Goal: Task Accomplishment & Management: Manage account settings

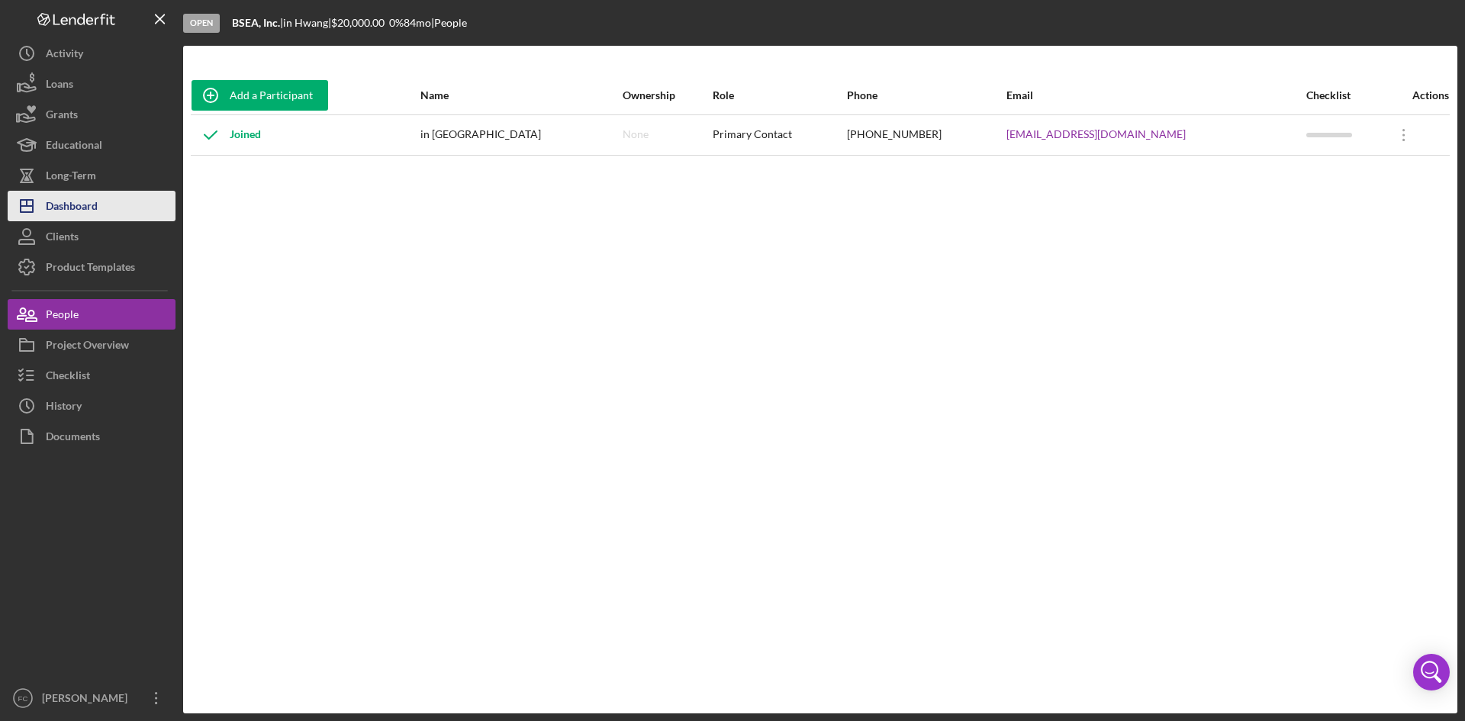
click at [131, 193] on button "Icon/Dashboard Dashboard" at bounding box center [92, 206] width 168 height 31
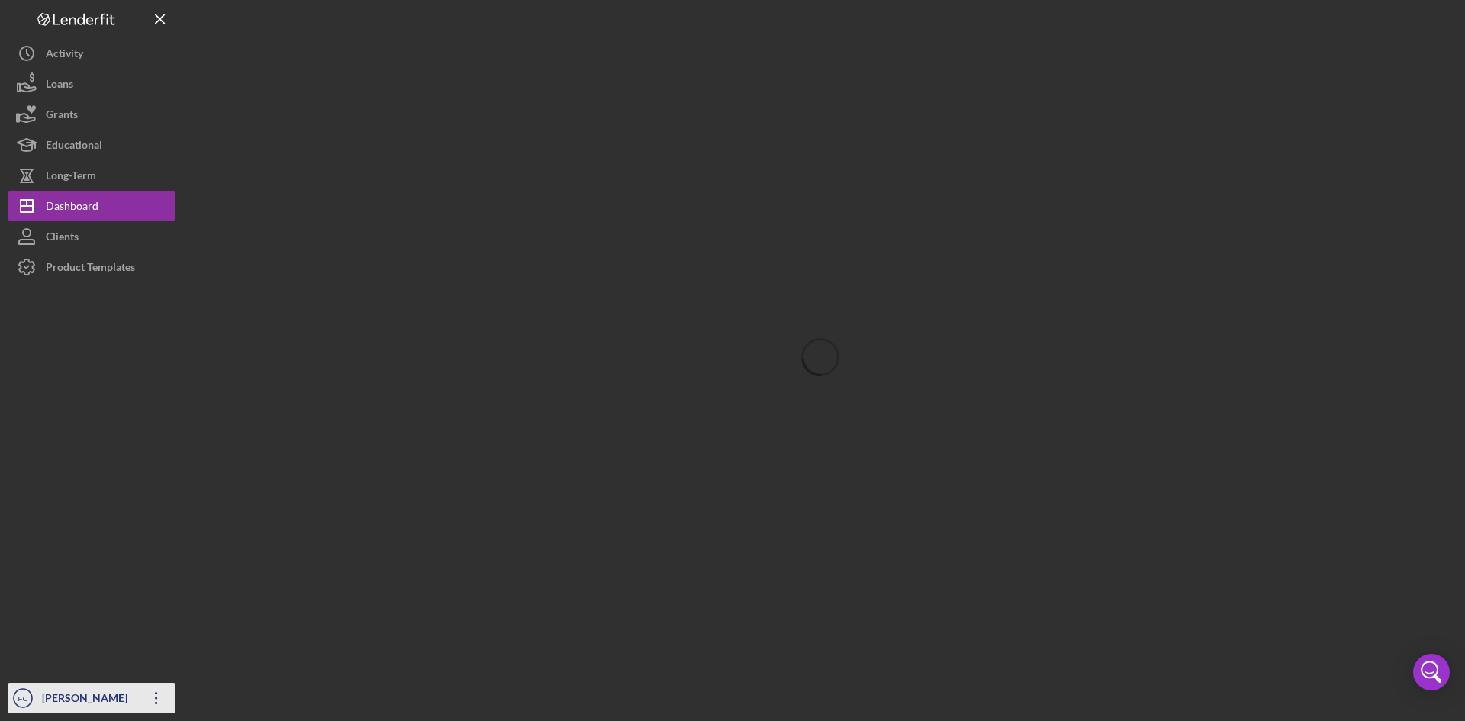
click at [102, 687] on div "[PERSON_NAME]" at bounding box center [87, 700] width 99 height 34
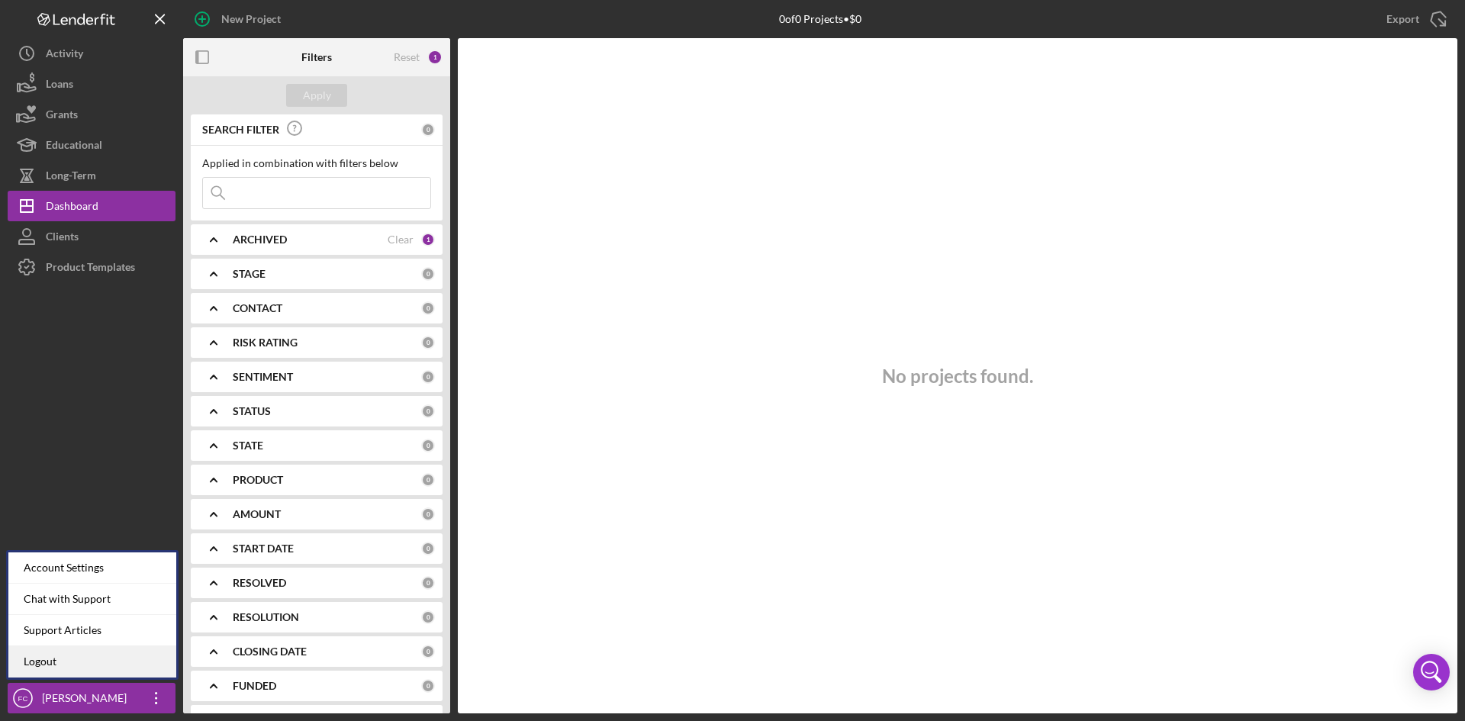
click at [98, 650] on link "Logout" at bounding box center [92, 661] width 168 height 31
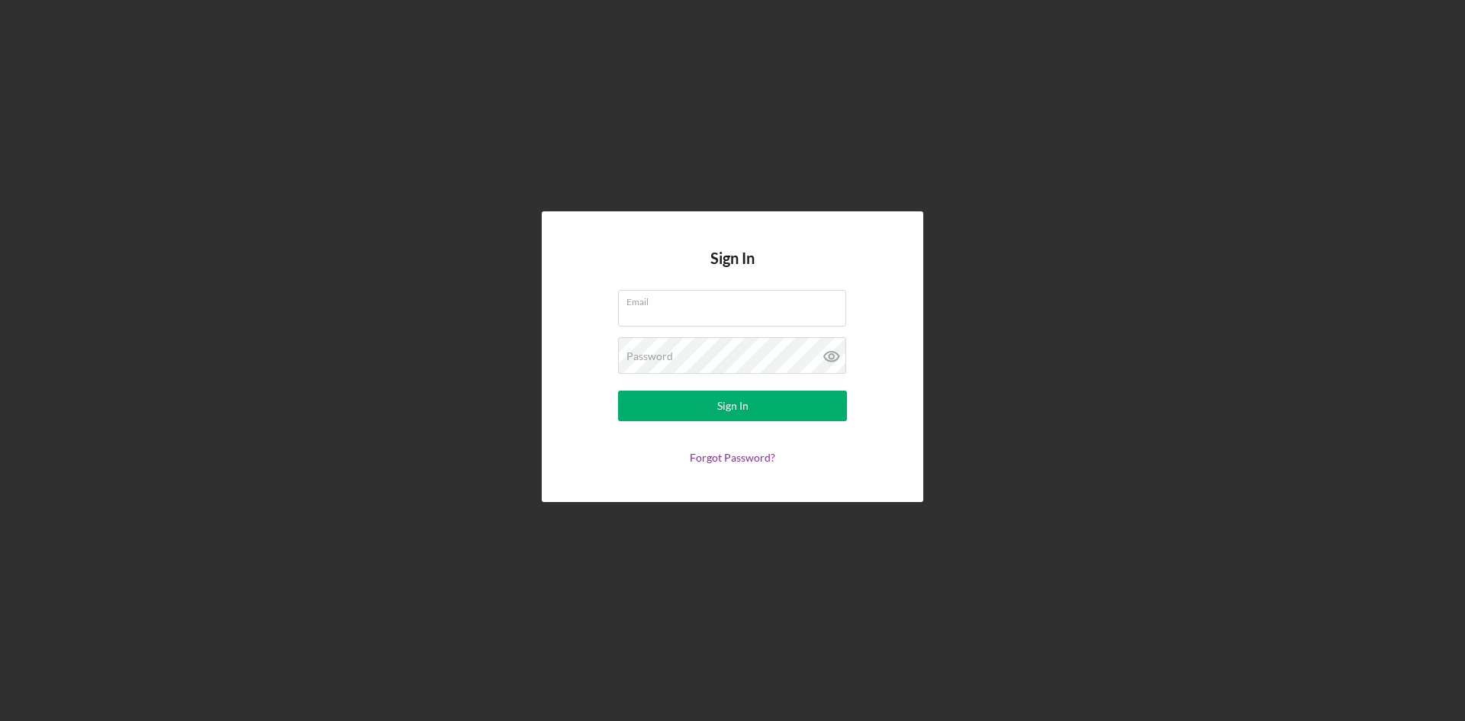
type input "[PERSON_NAME][EMAIL_ADDRESS][DOMAIN_NAME]"
drag, startPoint x: 0, startPoint y: 0, endPoint x: 769, endPoint y: 403, distance: 868.5
click at [769, 403] on button "Sign In" at bounding box center [732, 406] width 229 height 31
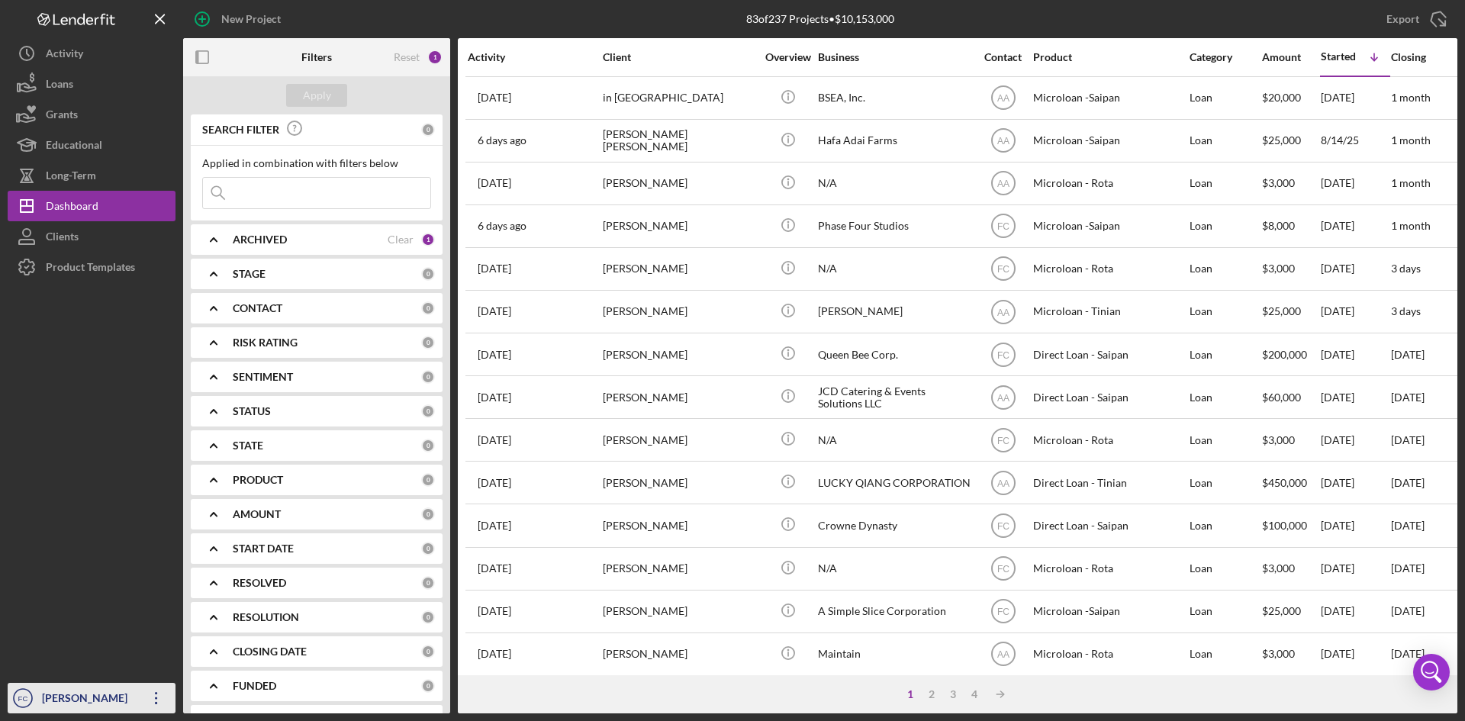
click at [52, 697] on div "[PERSON_NAME]" at bounding box center [87, 700] width 99 height 34
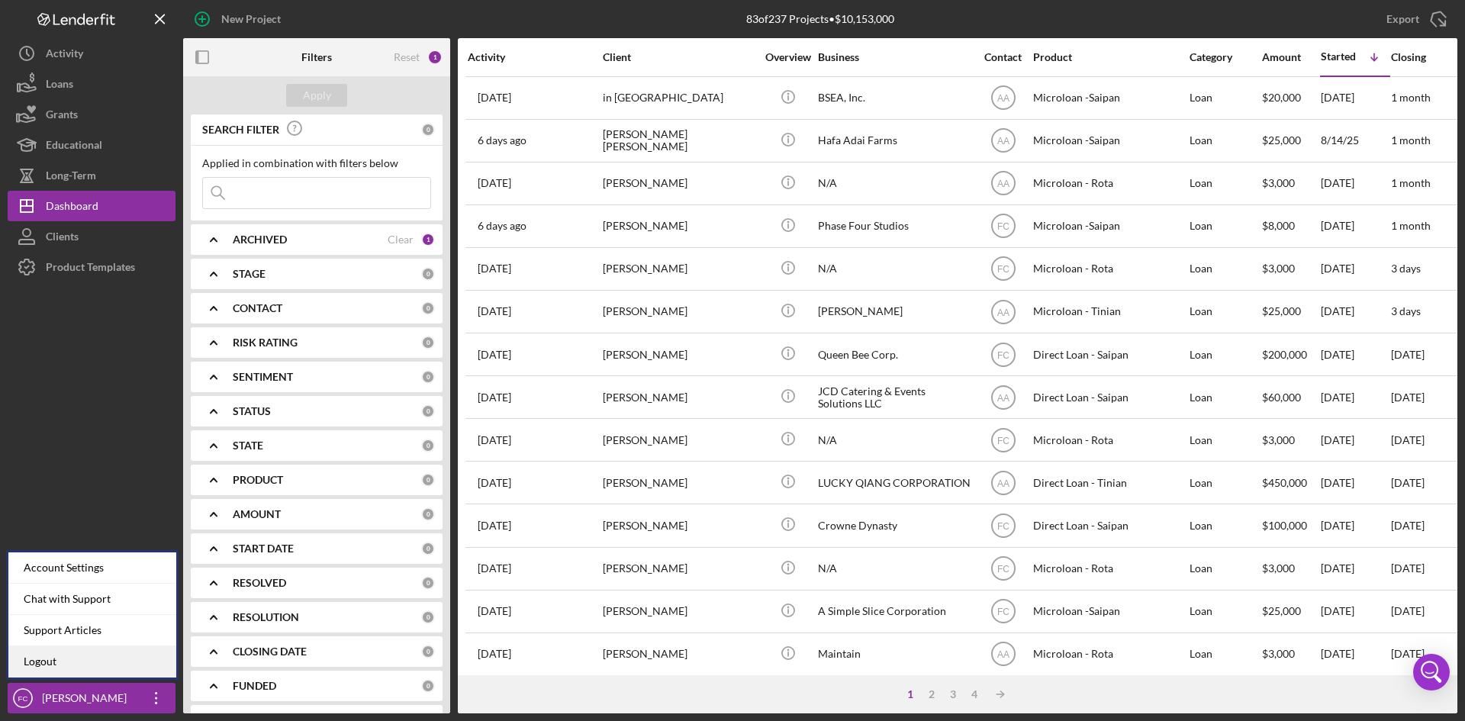
click at [47, 659] on link "Logout" at bounding box center [92, 661] width 168 height 31
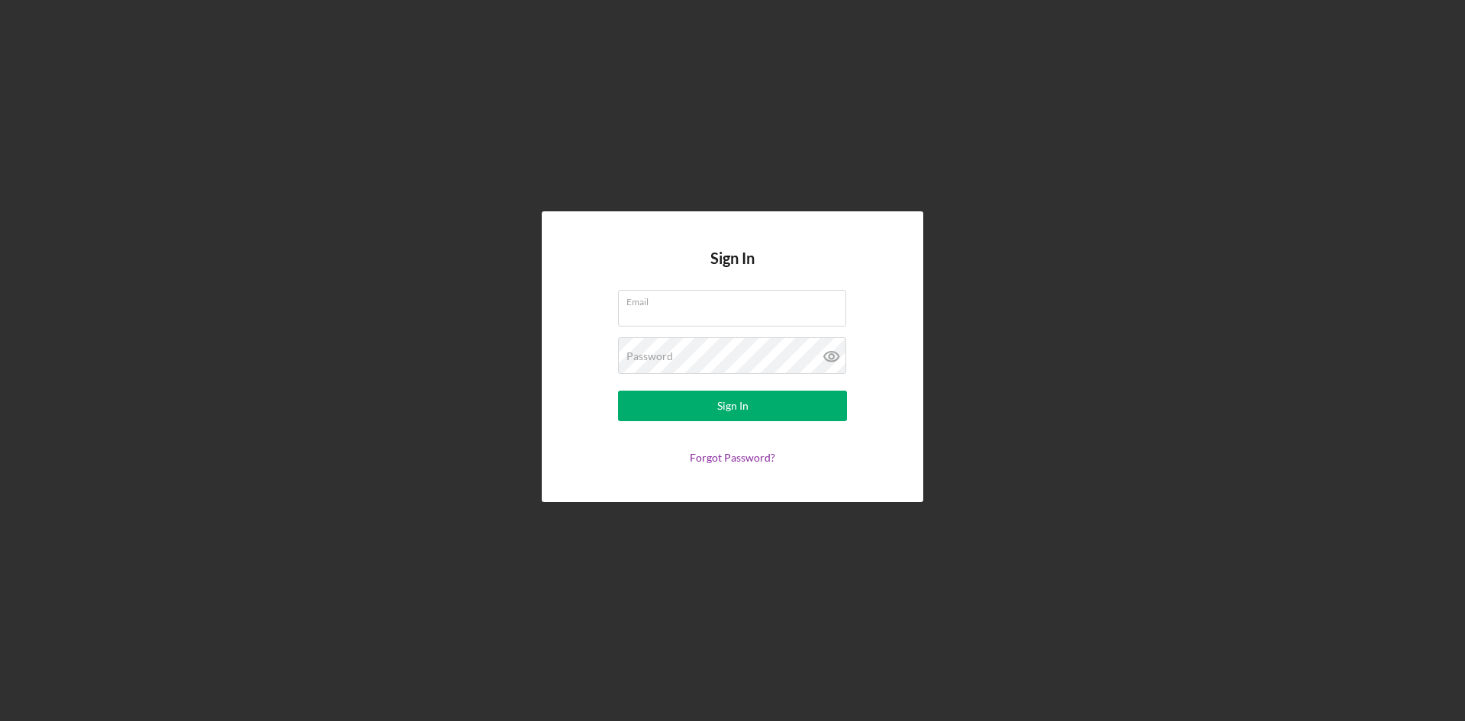
type input "[PERSON_NAME][EMAIL_ADDRESS][DOMAIN_NAME]"
